Goal: Information Seeking & Learning: Learn about a topic

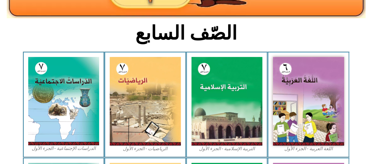
scroll to position [132, 0]
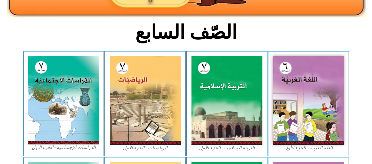
click at [221, 72] on img at bounding box center [226, 100] width 71 height 89
click at [49, 91] on img at bounding box center [63, 100] width 71 height 88
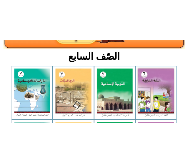
scroll to position [118, 0]
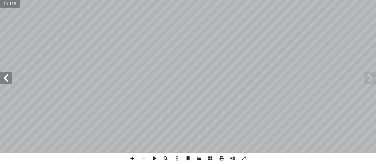
click at [0, 79] on span at bounding box center [6, 78] width 12 height 12
click at [9, 80] on span at bounding box center [6, 78] width 12 height 12
click at [9, 82] on span at bounding box center [6, 78] width 12 height 12
click at [1, 81] on span at bounding box center [6, 78] width 12 height 12
click at [371, 78] on span at bounding box center [370, 78] width 12 height 12
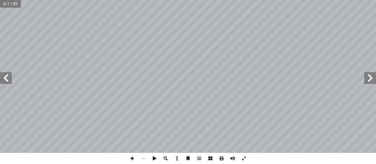
click at [1, 83] on span at bounding box center [6, 78] width 12 height 12
click at [7, 73] on span at bounding box center [6, 78] width 12 height 12
click at [6, 76] on span at bounding box center [6, 78] width 12 height 12
click at [0, 76] on span at bounding box center [6, 78] width 12 height 12
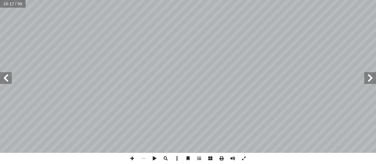
click at [6, 79] on span at bounding box center [6, 78] width 12 height 12
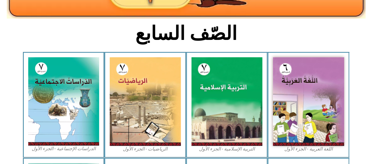
scroll to position [133, 0]
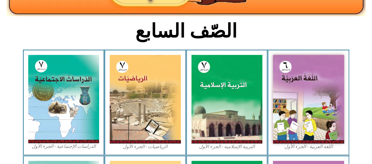
click at [69, 129] on img at bounding box center [63, 99] width 71 height 88
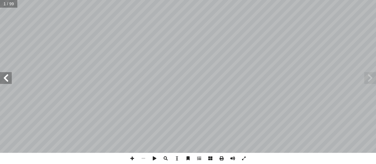
click at [6, 82] on span at bounding box center [6, 78] width 12 height 12
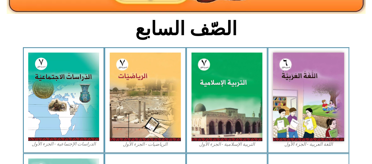
scroll to position [139, 0]
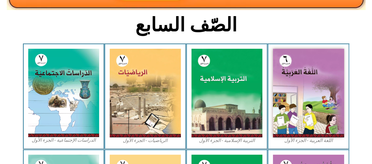
click at [53, 100] on img at bounding box center [63, 93] width 71 height 88
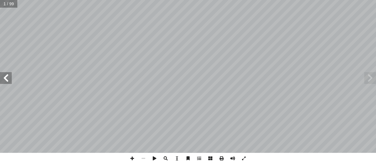
click at [7, 80] on span at bounding box center [6, 78] width 12 height 12
click at [5, 81] on span at bounding box center [6, 78] width 12 height 12
click at [0, 81] on span at bounding box center [6, 78] width 12 height 12
click at [6, 80] on span at bounding box center [6, 78] width 12 height 12
click at [187, 158] on span at bounding box center [187, 158] width 11 height 11
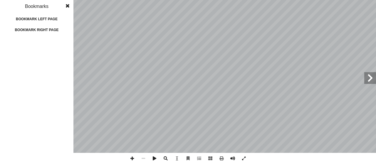
click at [41, 19] on div "Bookmark left page" at bounding box center [36, 18] width 59 height 9
click at [56, 21] on div "Bookmark left page" at bounding box center [36, 18] width 59 height 9
drag, startPoint x: 56, startPoint y: 21, endPoint x: 52, endPoint y: 20, distance: 3.8
click at [52, 20] on div "Bookmark left page" at bounding box center [36, 18] width 59 height 9
drag, startPoint x: 52, startPoint y: 20, endPoint x: 50, endPoint y: 17, distance: 3.6
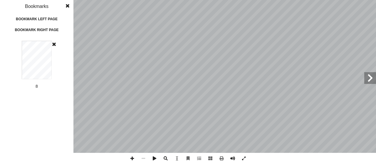
click at [50, 17] on div "Bookmark left page" at bounding box center [36, 18] width 59 height 9
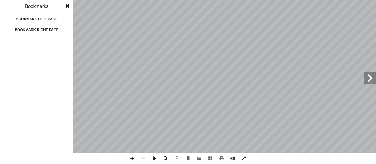
click at [67, 5] on span at bounding box center [67, 6] width 11 height 12
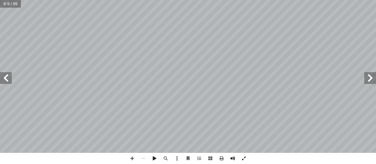
click at [7, 78] on span at bounding box center [6, 78] width 12 height 12
click at [1, 75] on span at bounding box center [6, 78] width 12 height 12
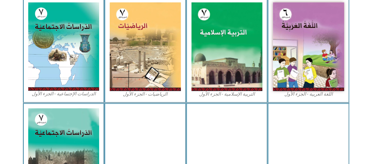
scroll to position [176, 0]
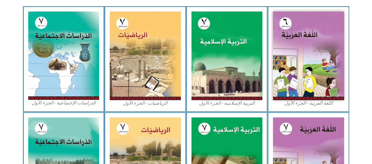
click at [66, 60] on img at bounding box center [63, 55] width 71 height 88
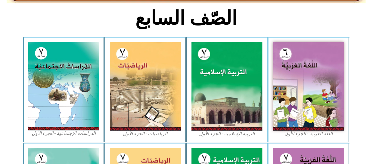
scroll to position [154, 0]
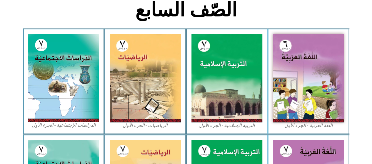
click at [81, 74] on img at bounding box center [63, 78] width 71 height 88
click at [217, 82] on img at bounding box center [226, 78] width 71 height 89
click at [242, 78] on img at bounding box center [226, 78] width 71 height 89
click at [310, 97] on img at bounding box center [308, 78] width 71 height 89
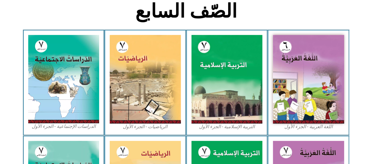
scroll to position [155, 0]
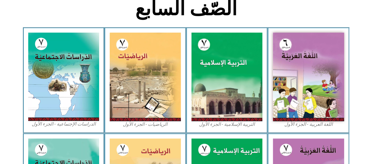
click at [0, 81] on section "اللغة العربية - الجزء الأول​ التربية [DEMOGRAPHIC_DATA] - الجزء الأول الرياضيات…" at bounding box center [186, 80] width 372 height 106
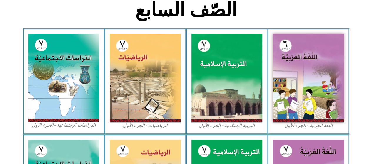
scroll to position [151, 0]
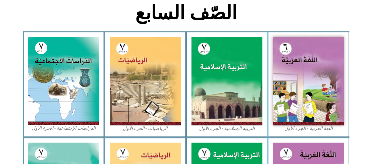
click at [366, 63] on icon at bounding box center [186, 49] width 372 height 37
click at [0, 114] on section "اللغة العربية - الجزء الأول​ التربية [DEMOGRAPHIC_DATA] - الجزء الأول الرياضيات…" at bounding box center [186, 84] width 372 height 106
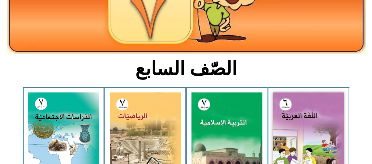
scroll to position [92, 0]
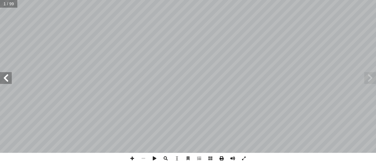
click at [222, 158] on span at bounding box center [221, 158] width 11 height 11
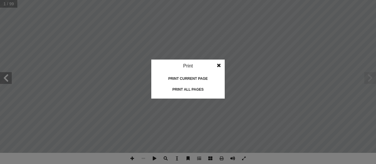
click at [219, 65] on span at bounding box center [219, 66] width 11 height 12
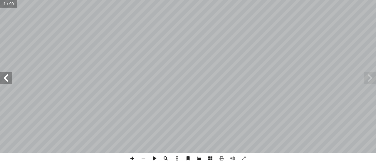
click at [5, 83] on span at bounding box center [6, 78] width 12 height 12
click at [10, 81] on span at bounding box center [6, 78] width 12 height 12
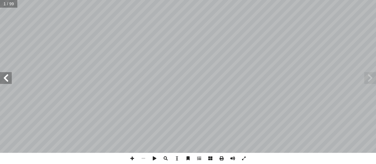
click at [10, 81] on span at bounding box center [6, 78] width 12 height 12
click at [9, 78] on span at bounding box center [6, 78] width 12 height 12
drag, startPoint x: 9, startPoint y: 78, endPoint x: 224, endPoint y: 158, distance: 229.8
click at [224, 158] on span at bounding box center [221, 158] width 11 height 11
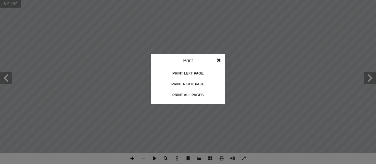
click at [192, 84] on div "Print right page" at bounding box center [188, 84] width 59 height 9
click at [195, 96] on div "Print all pages" at bounding box center [188, 95] width 59 height 9
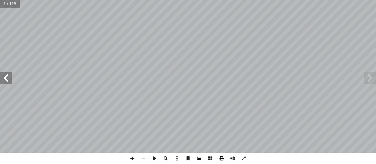
drag, startPoint x: 197, startPoint y: 65, endPoint x: 219, endPoint y: 157, distance: 95.2
click at [219, 157] on span at bounding box center [221, 158] width 11 height 11
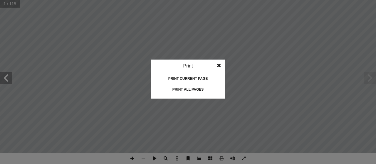
click at [189, 89] on div "Print all pages" at bounding box center [188, 89] width 59 height 9
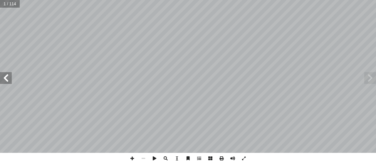
click at [3, 83] on span at bounding box center [6, 78] width 12 height 12
click at [11, 83] on span at bounding box center [6, 78] width 12 height 12
click at [367, 79] on span at bounding box center [370, 78] width 12 height 12
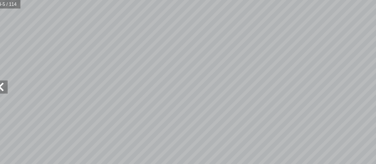
click at [9, 78] on span at bounding box center [6, 78] width 12 height 12
click at [10, 80] on span at bounding box center [6, 78] width 12 height 12
click at [11, 81] on span at bounding box center [6, 78] width 12 height 12
click at [9, 83] on span at bounding box center [6, 78] width 12 height 12
click at [11, 79] on span at bounding box center [6, 78] width 12 height 12
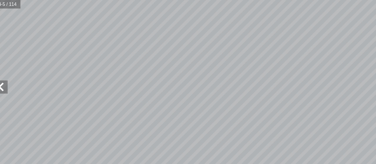
click at [6, 81] on span at bounding box center [6, 78] width 12 height 12
click at [8, 79] on span at bounding box center [6, 78] width 12 height 12
click at [8, 77] on span at bounding box center [6, 78] width 12 height 12
click at [7, 80] on span at bounding box center [6, 78] width 12 height 12
click at [7, 79] on span at bounding box center [6, 78] width 12 height 12
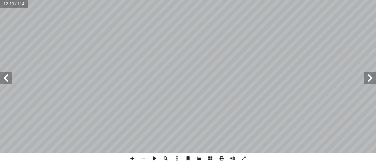
click at [3, 73] on span at bounding box center [6, 78] width 12 height 12
click at [2, 72] on span at bounding box center [6, 78] width 12 height 12
click at [7, 78] on span at bounding box center [6, 78] width 12 height 12
click at [6, 79] on span at bounding box center [6, 78] width 12 height 12
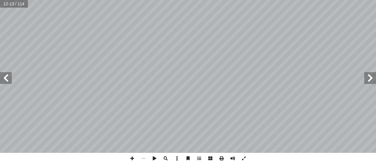
click at [4, 79] on span at bounding box center [6, 78] width 12 height 12
click at [5, 78] on span at bounding box center [6, 78] width 12 height 12
click at [5, 79] on span at bounding box center [6, 78] width 12 height 12
click at [5, 78] on span at bounding box center [6, 78] width 12 height 12
click at [6, 77] on span at bounding box center [6, 78] width 12 height 12
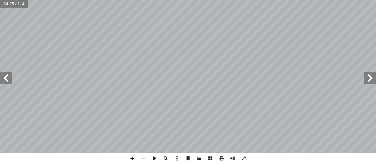
click at [7, 83] on span at bounding box center [6, 78] width 12 height 12
click at [373, 80] on span at bounding box center [370, 78] width 12 height 12
click at [9, 78] on span at bounding box center [6, 78] width 12 height 12
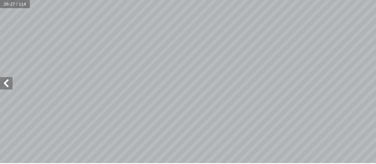
click at [9, 79] on span at bounding box center [6, 78] width 12 height 12
